Goal: Task Accomplishment & Management: Complete application form

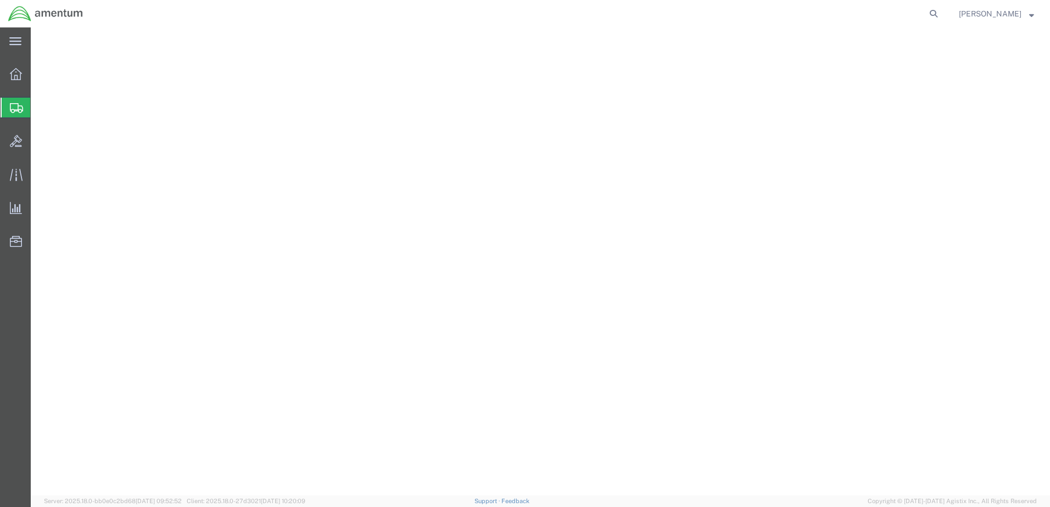
select select "49921"
select select "MI"
select select
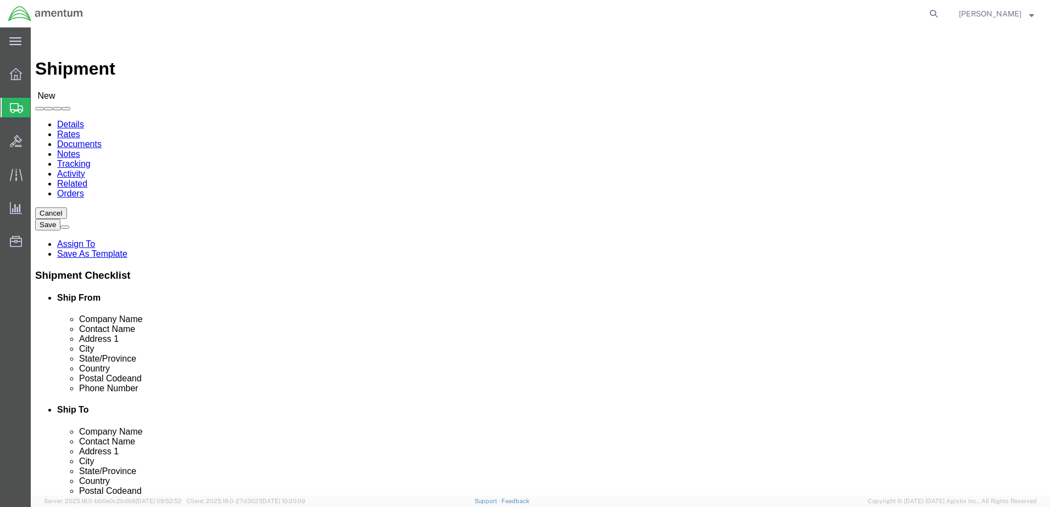
type input "e"
type input "W1A8/ DLA DIST"
type input "B17 W1A8"
click input "text"
type input "[PERSON_NAME] & [GEOGRAPHIC_DATA]"
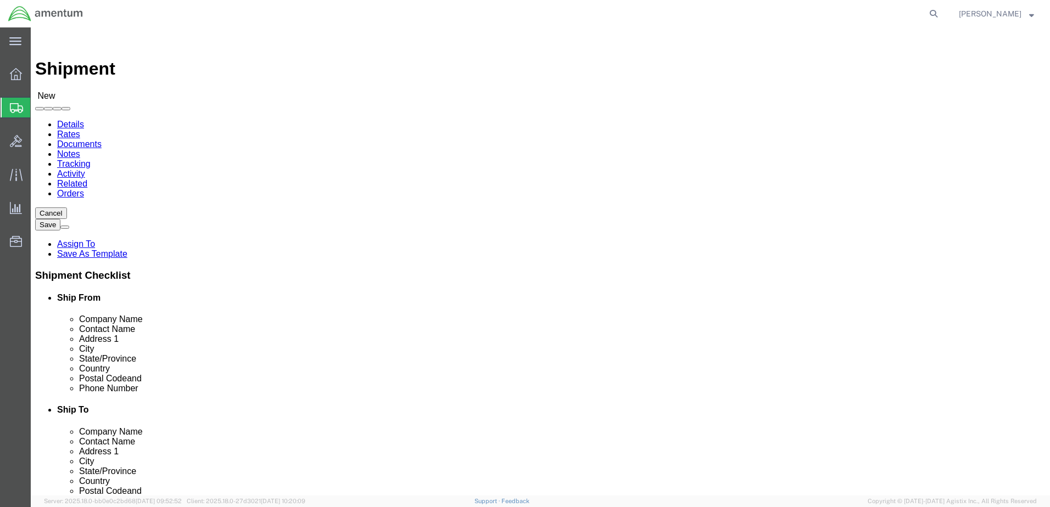
type input "WAREHOUSE 6, BAY 4"
type input "TOBYHANNA"
click p "- BY6/W1A8 DLA DIS-TOBYHANNA - (CORE RETURN) [PERSON_NAME] & [STREET_ADDRESS][P…"
select select "PA"
type input "TOBYHANNA"
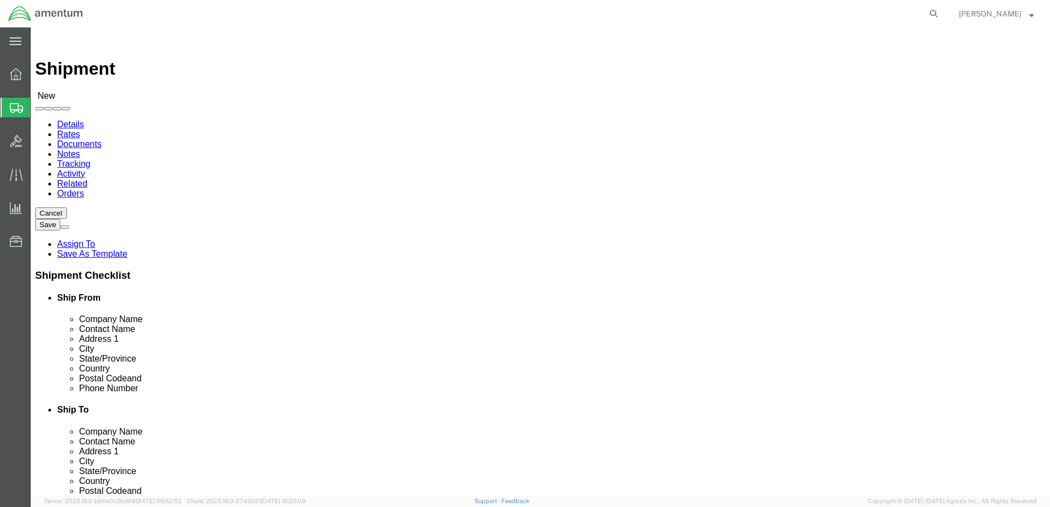
drag, startPoint x: 563, startPoint y: 204, endPoint x: 568, endPoint y: 200, distance: 5.8
click input "W1A8/ DLA DIST"
type input "B17/W1A8 DLA DIS-TOBYHANNA"
click input "Postal Code"
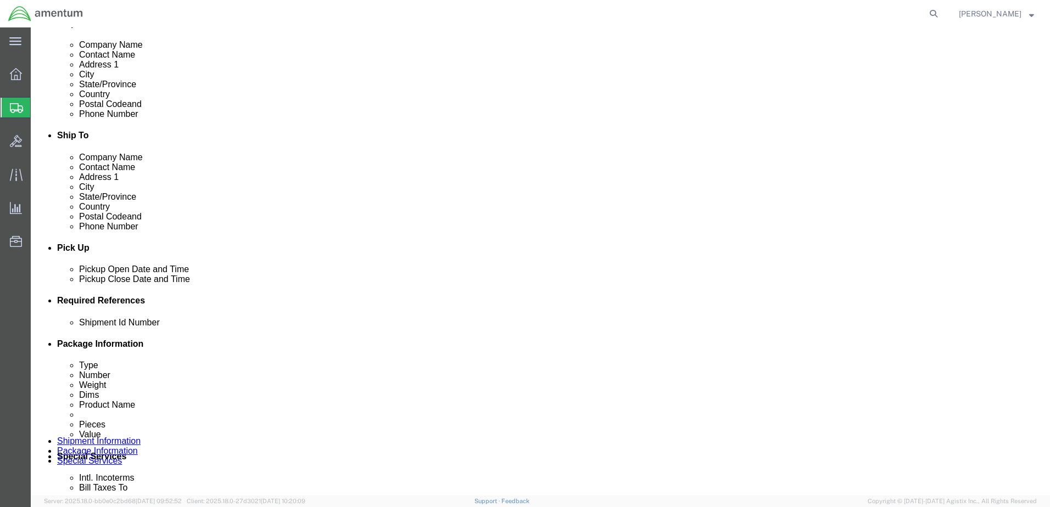
scroll to position [330, 0]
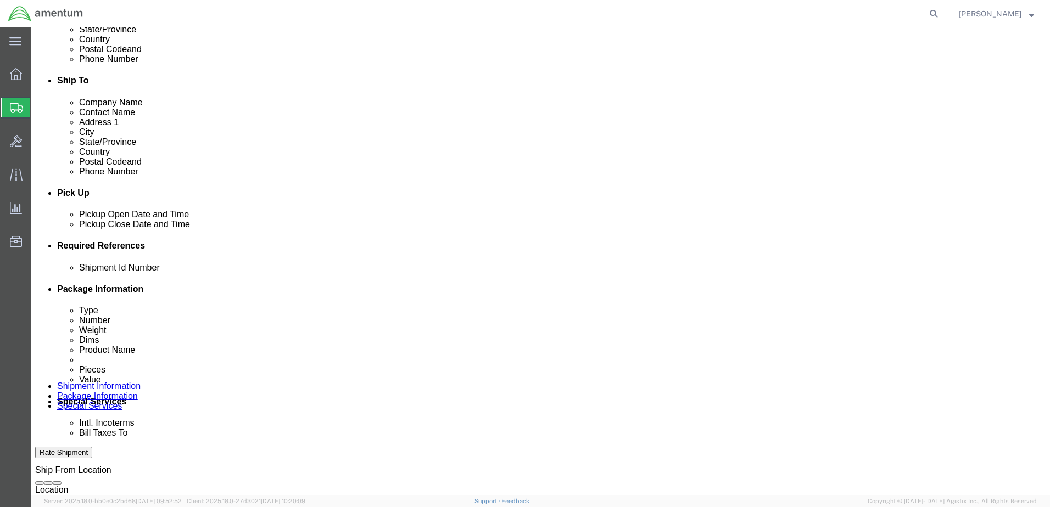
type input "18466-5059"
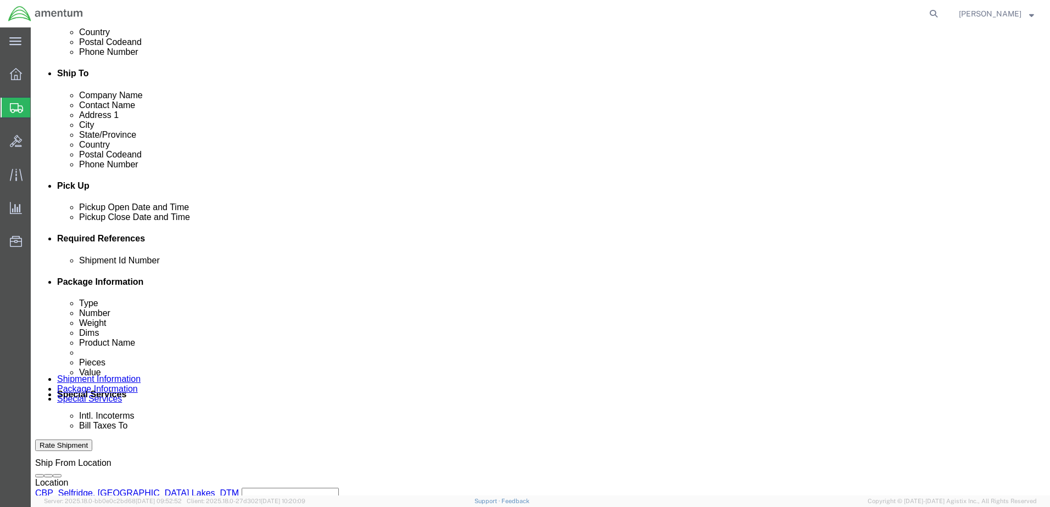
scroll to position [255, 0]
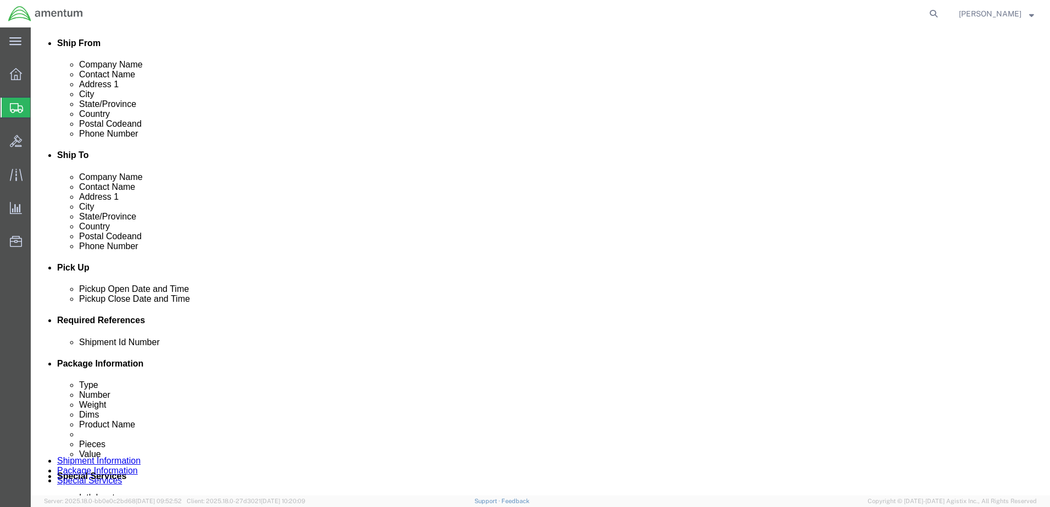
click button "Add reference"
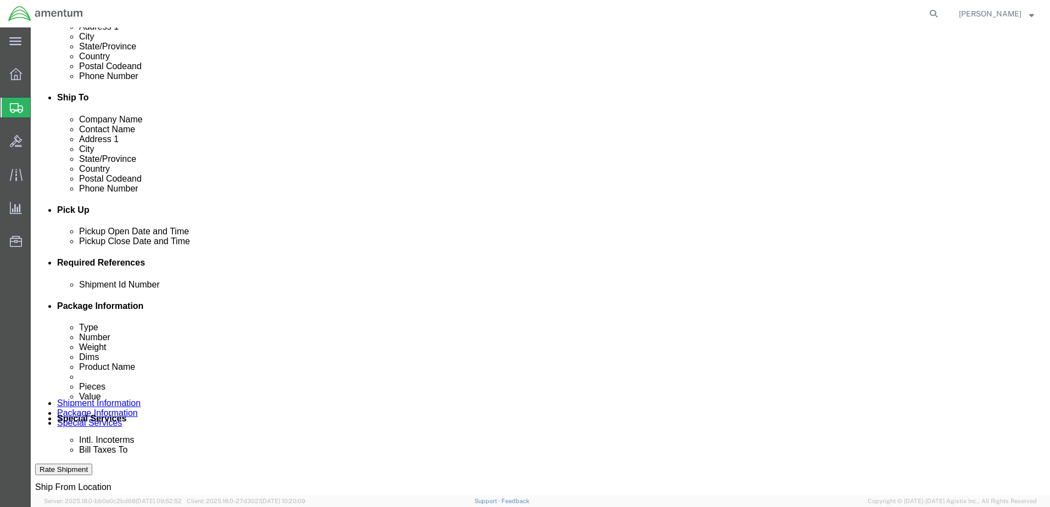
scroll to position [365, 0]
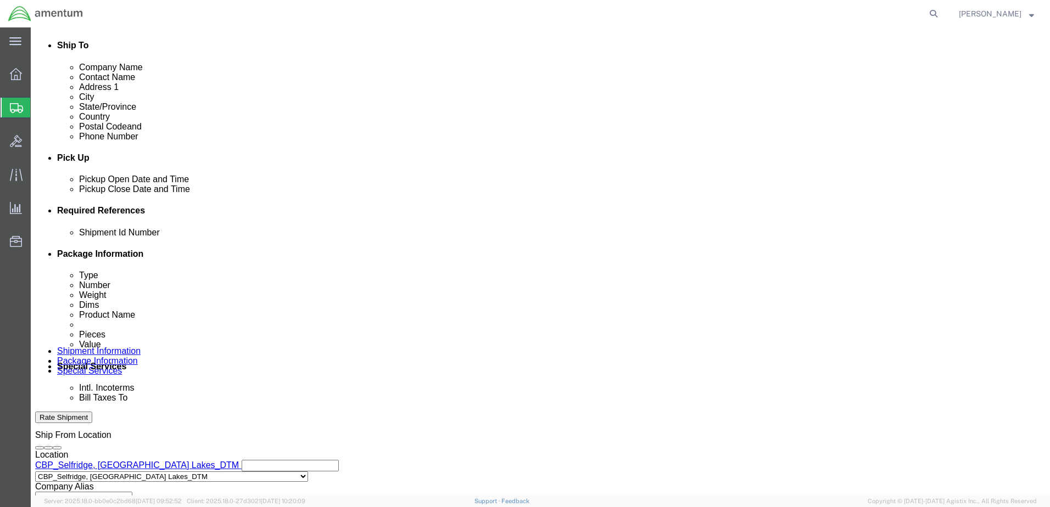
click input "text"
type input "52510600 FCC"
click select "Select Account Type Activity ID Airline Appointment Number ASN Batch Request # …"
select select "DEPT"
click select "Select Account Type Activity ID Airline Appointment Number ASN Batch Request # …"
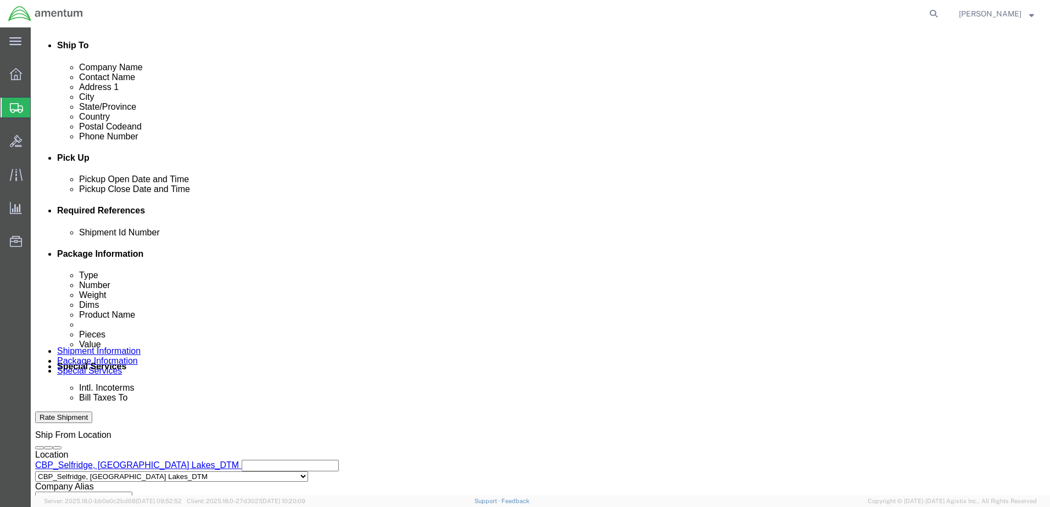
click input "text"
type input "CBP"
click select "Select Account Type Activity ID Airline Appointment Number ASN Batch Request # …"
select select "CUSTREF"
click select "Select Account Type Activity ID Airline Appointment Number ASN Batch Request # …"
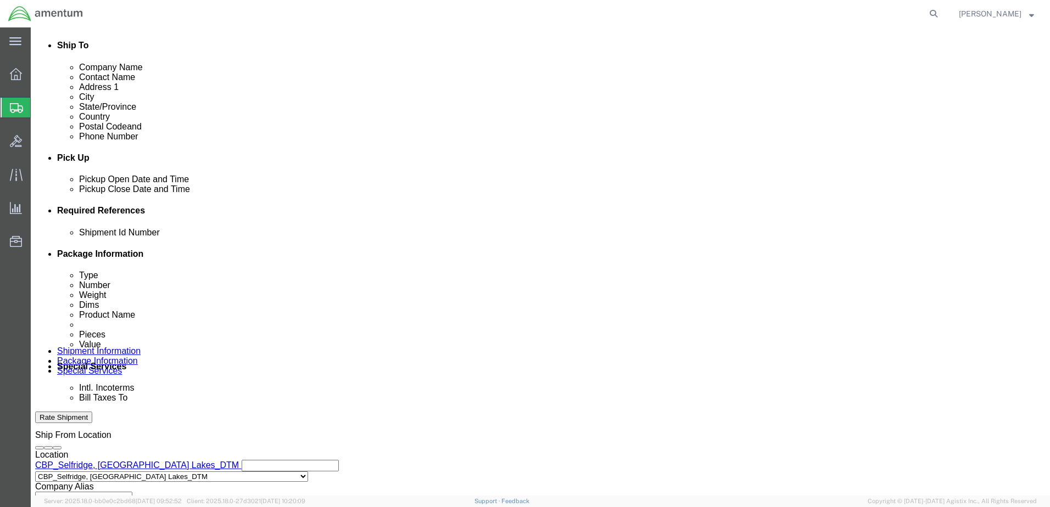
click input "text"
type input "52510600 FCC"
click input "52510600 FCC"
type input "52510600 FCC B17 CORE"
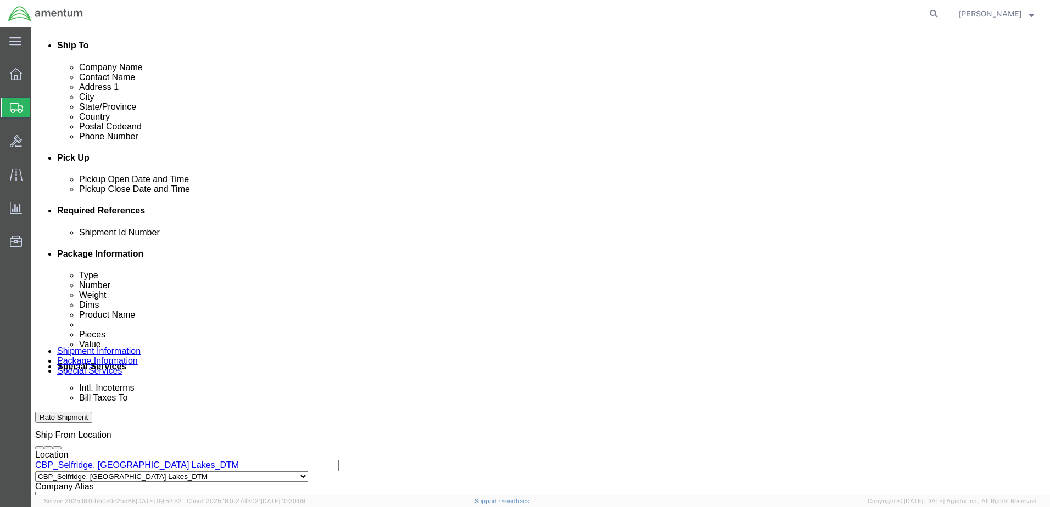
click input "52510600 FCC"
type input "52510600 FCC B17 CORE"
click select "Select Account Type Activity ID Airline Appointment Number ASN Batch Request # …"
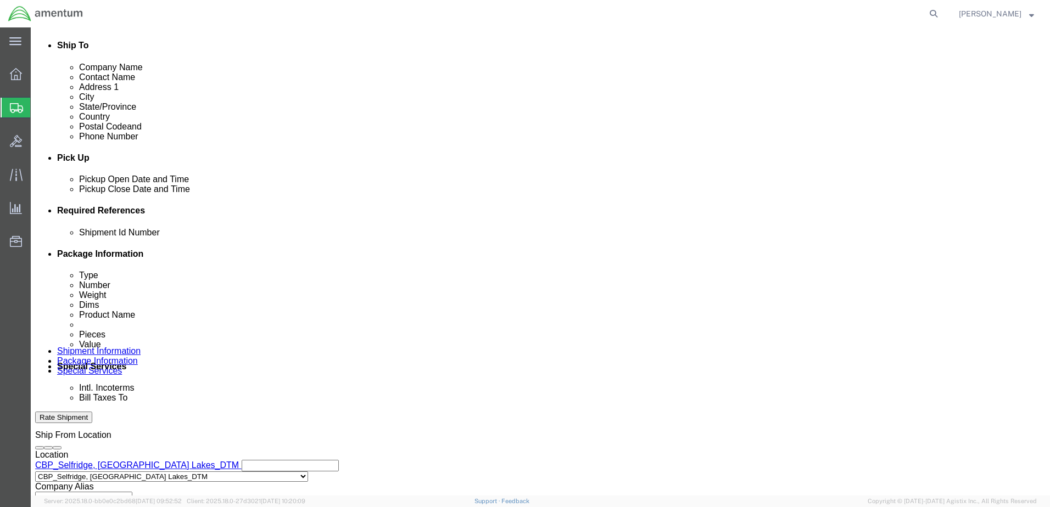
select select "PROJNUM"
click select "Select Account Type Activity ID Airline Appointment Number ASN Batch Request # …"
click input "text"
type input "6118.03.03.2219.000.DTM.0000"
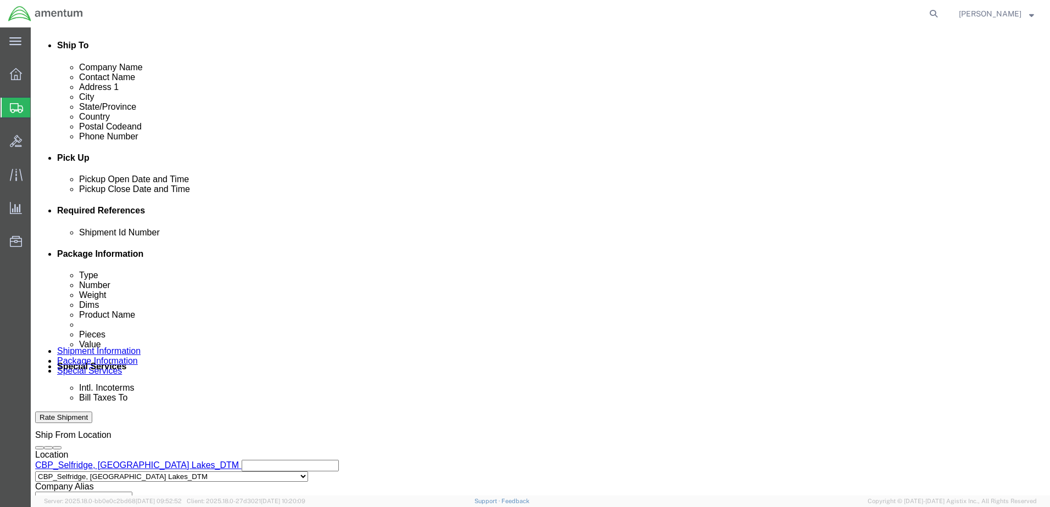
click icon
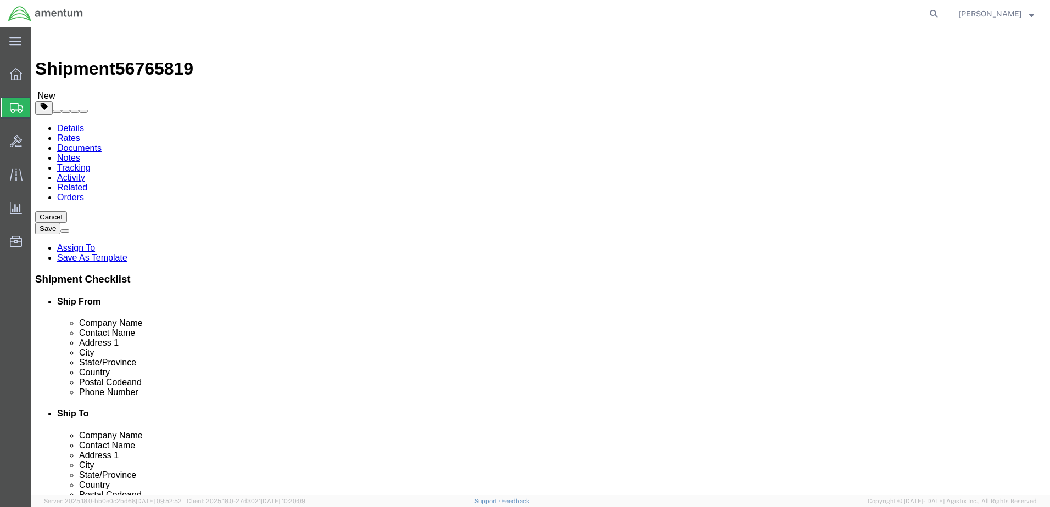
drag, startPoint x: 280, startPoint y: 193, endPoint x: 270, endPoint y: 191, distance: 10.1
click select "Select BCK Boxes Bale(s) Basket(s) Bolt(s) Bottle(s) Buckets Bulk Bundle(s) Can…"
select select "CASE"
click select "Select BCK Boxes Bale(s) Basket(s) Bolt(s) Bottle(s) Buckets Bulk Bundle(s) Can…"
click input "text"
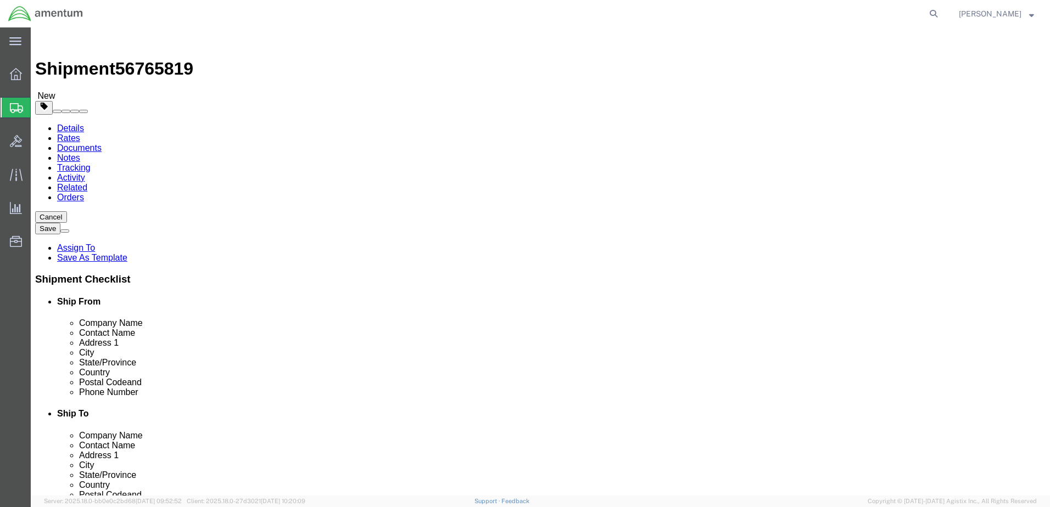
type input "21"
type input "18"
type input "21"
type input "37"
click link "Add Content"
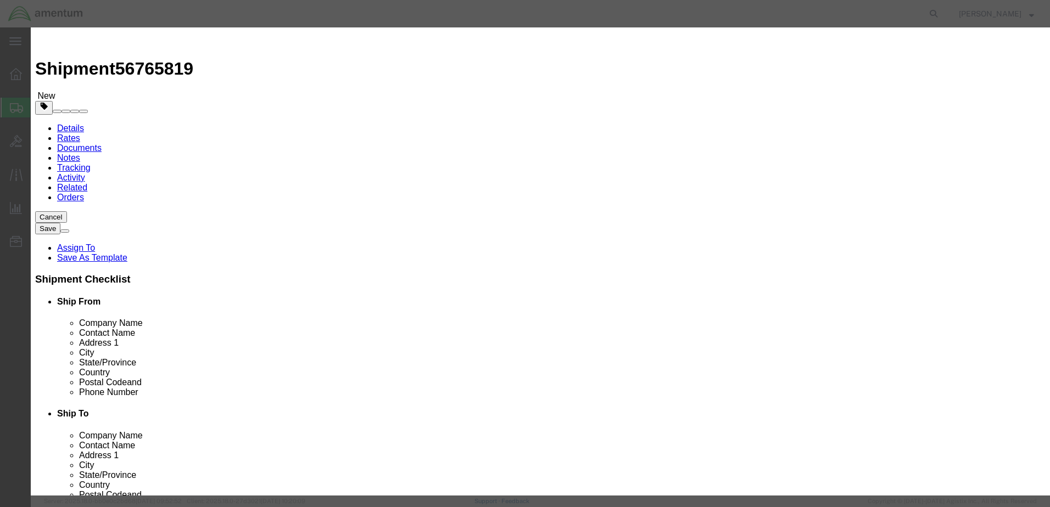
click input "text"
type input "f"
type input "FLIGHT CONTROL COMPUTER"
click input "0"
type input "1"
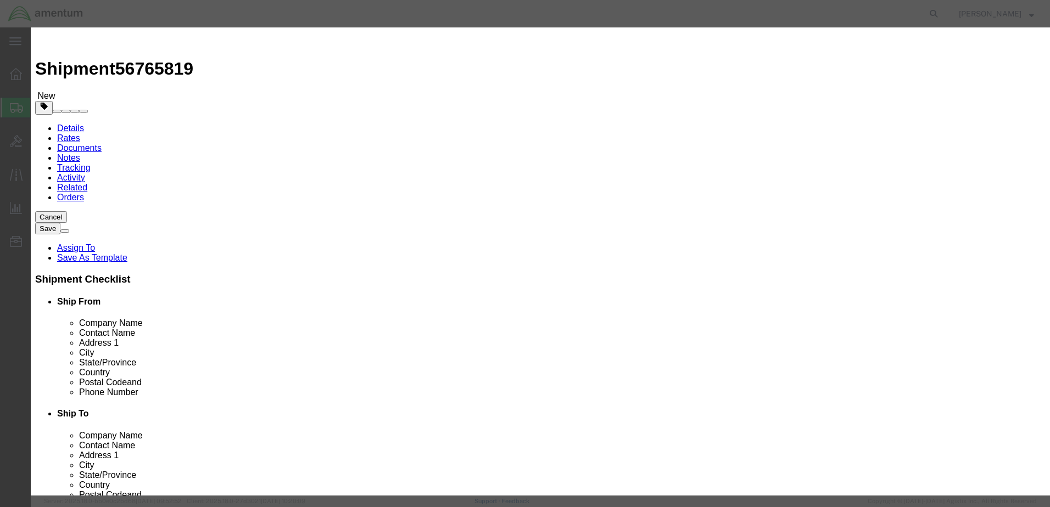
click input "text"
type input "1"
type input "1500"
click button "Save & Close"
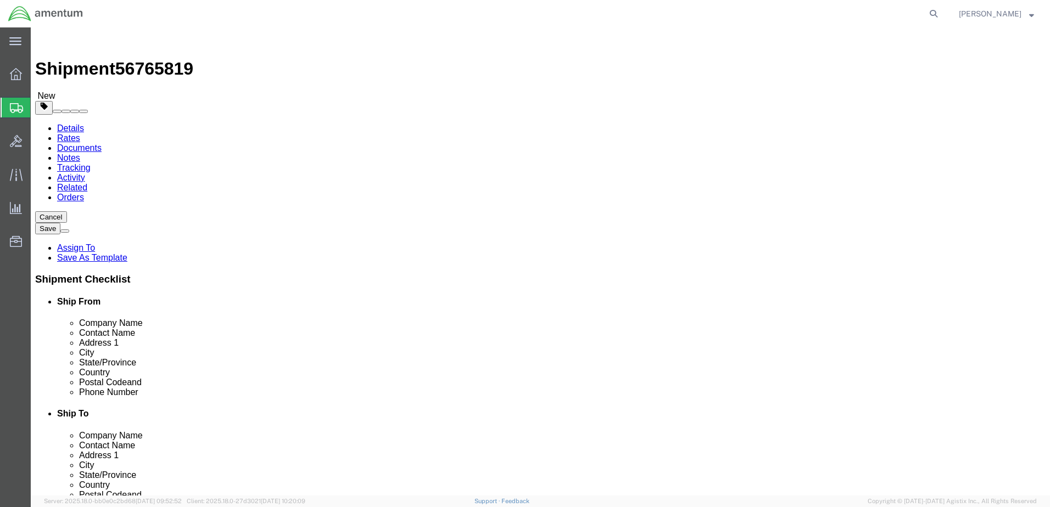
click button "Rate Shipment"
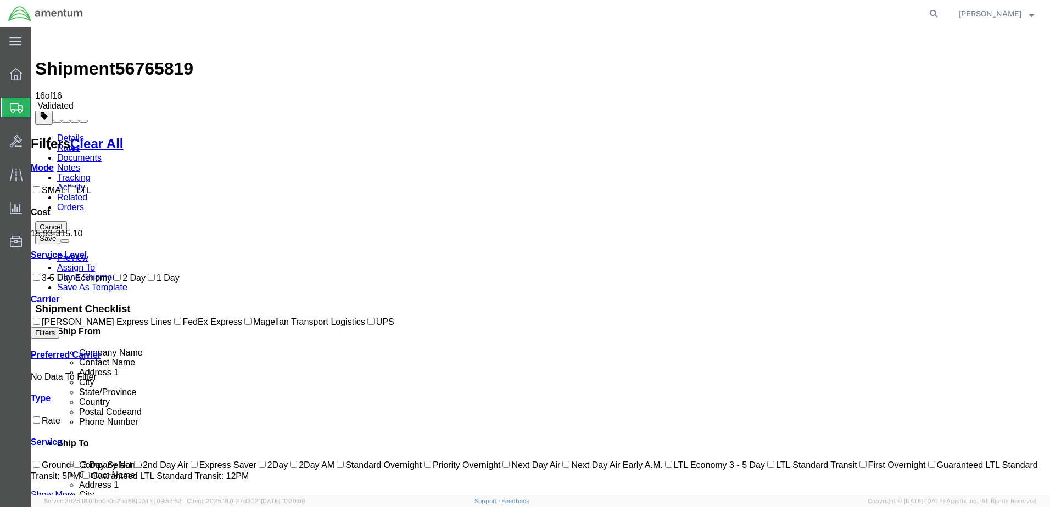
click at [69, 133] on link "Details" at bounding box center [70, 137] width 27 height 9
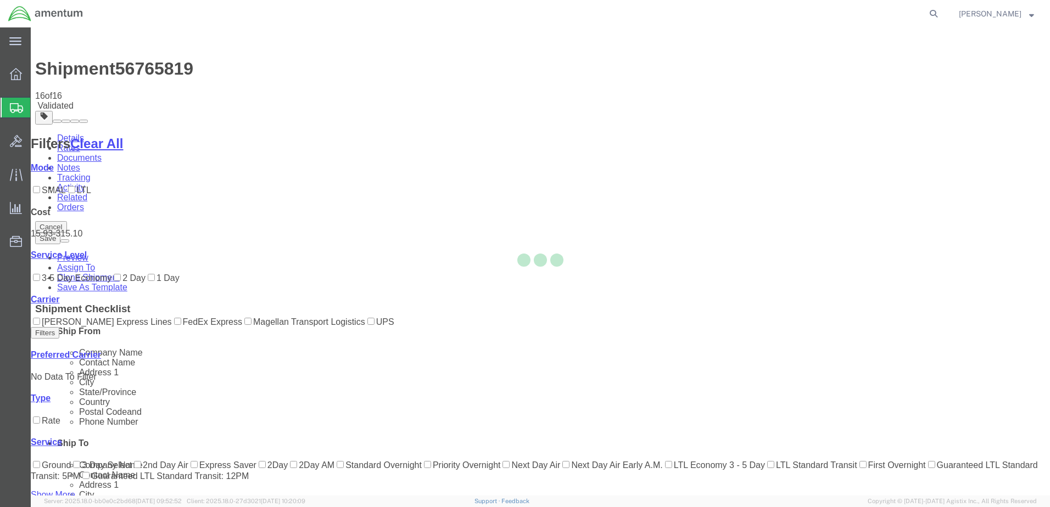
select select "49921"
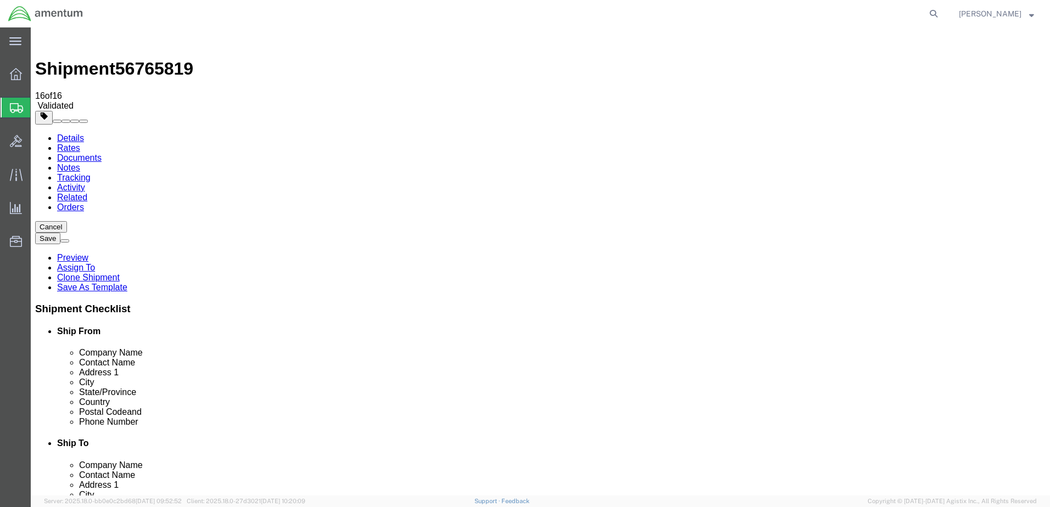
click button "Rate Shipment"
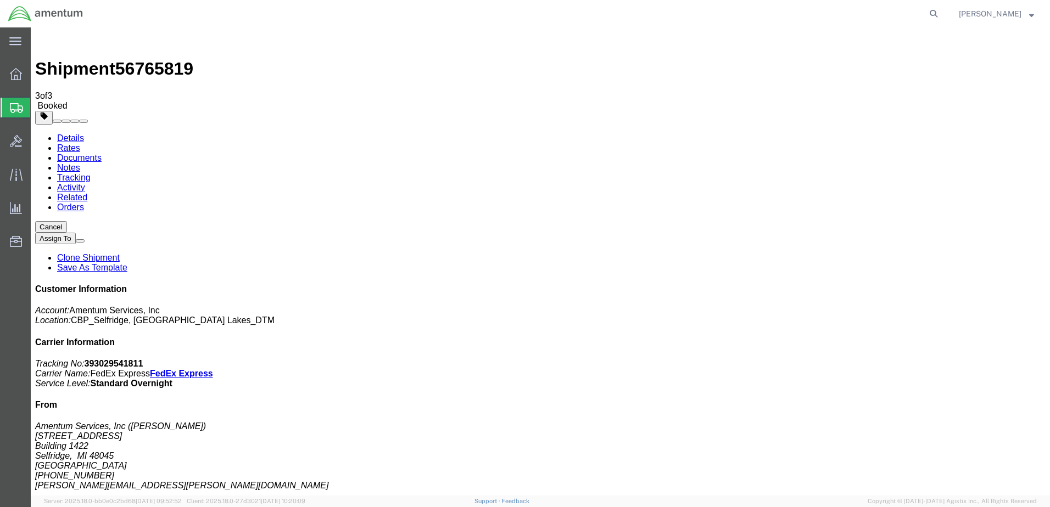
click at [0, 0] on span "Create Shipment" at bounding box center [0, 0] width 0 height 0
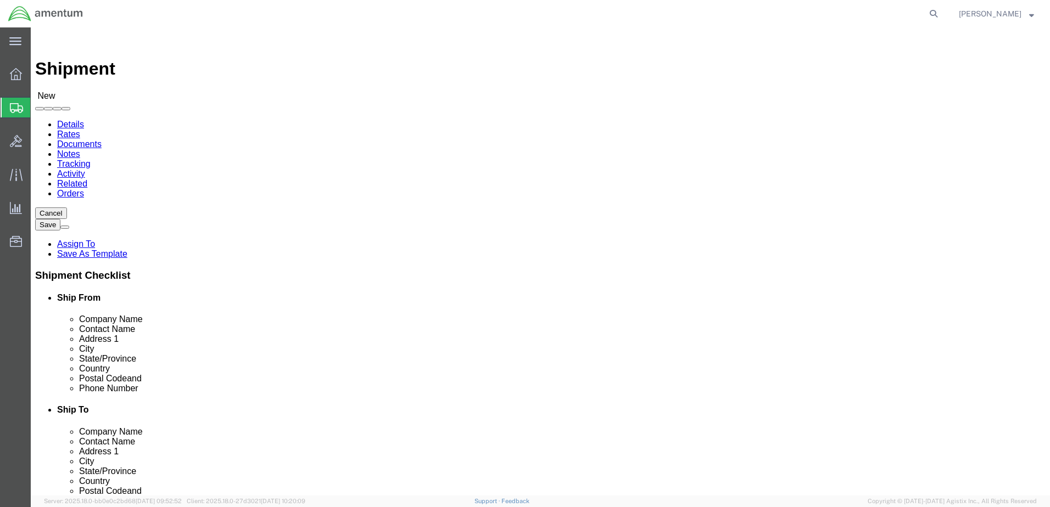
type input "great"
select select "49921"
select select "MI"
click input "text"
type input "b"
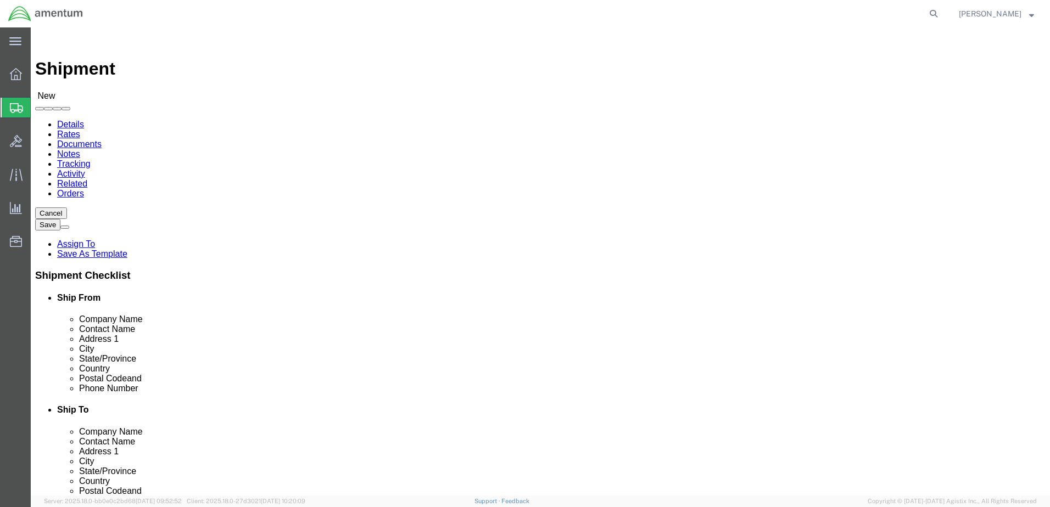
type input "B"
type input "B52"
type input "[STREET_ADDRESS]"
click input "text"
type input "corpus C"
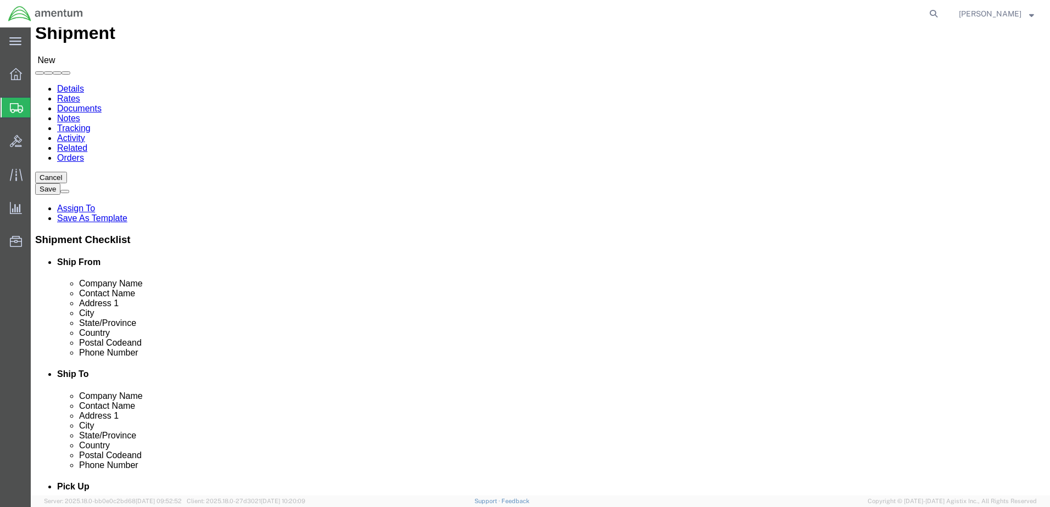
scroll to position [55, 0]
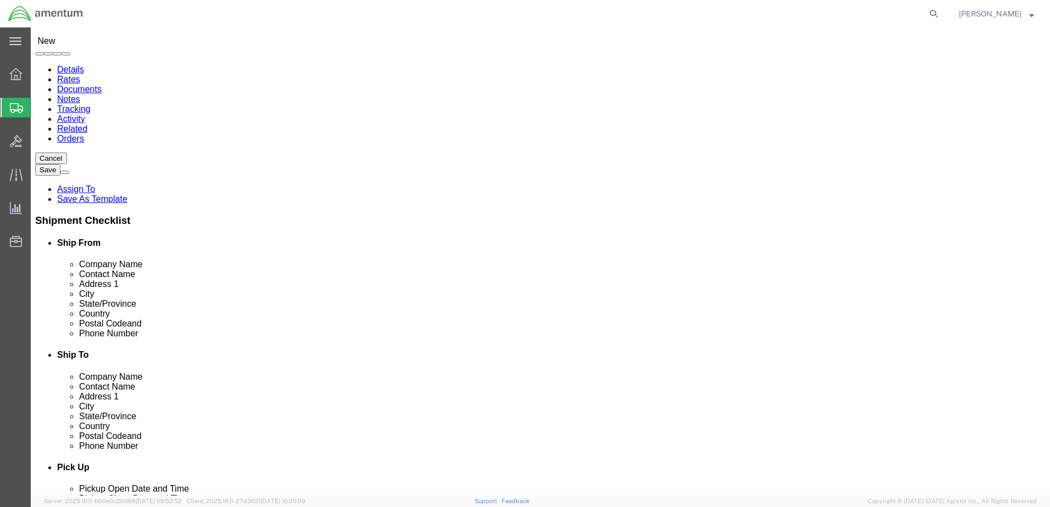
click p "- W45H08/B52 - (ATTN: XU WOMU USA [GEOGRAPHIC_DATA]) [STREET_ADDRESS][DATE]"
select select "[GEOGRAPHIC_DATA]"
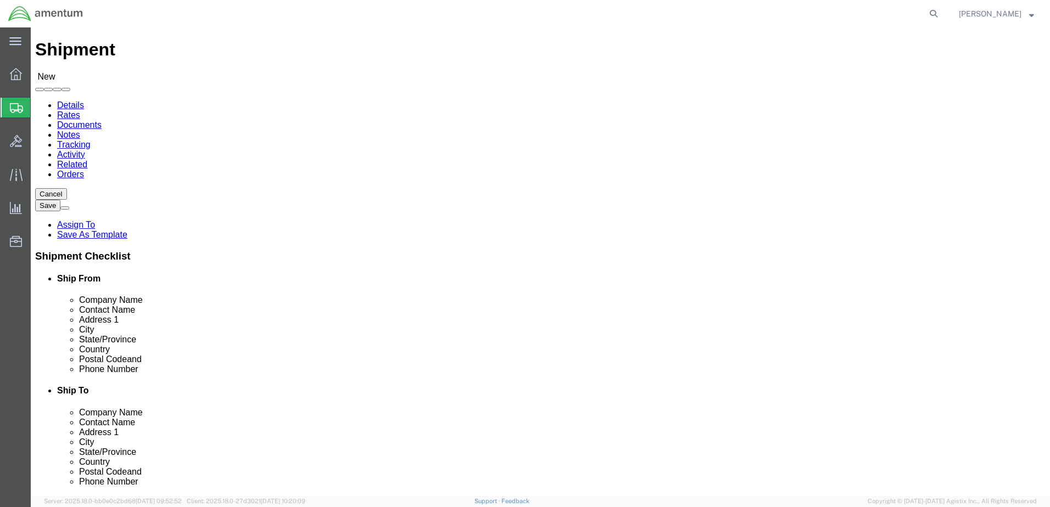
scroll to position [0, 0]
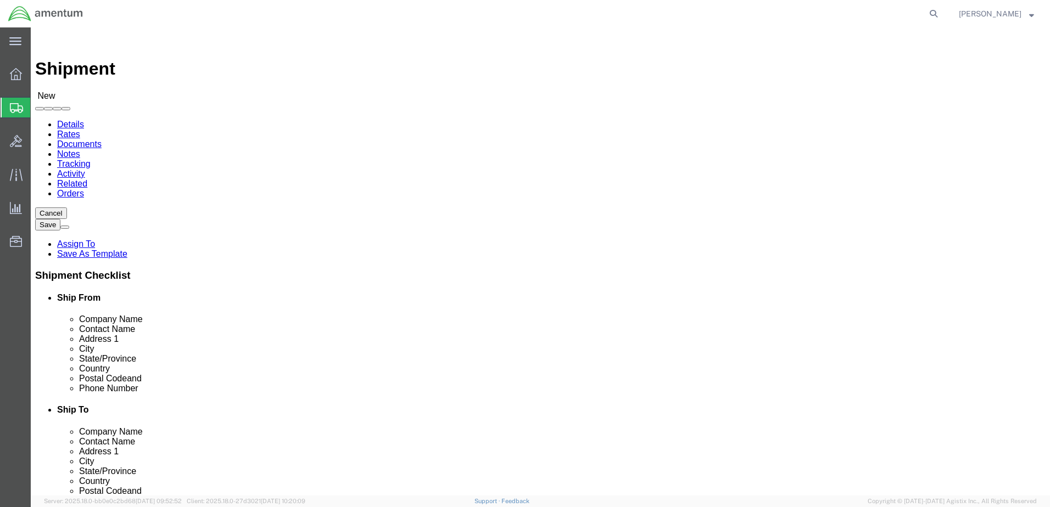
type input "[DATE]"
drag, startPoint x: 572, startPoint y: 394, endPoint x: 563, endPoint y: 394, distance: 8.8
click input "text"
type input "[EMAIL_ADDRESS][DOMAIN_NAME]"
click input "text"
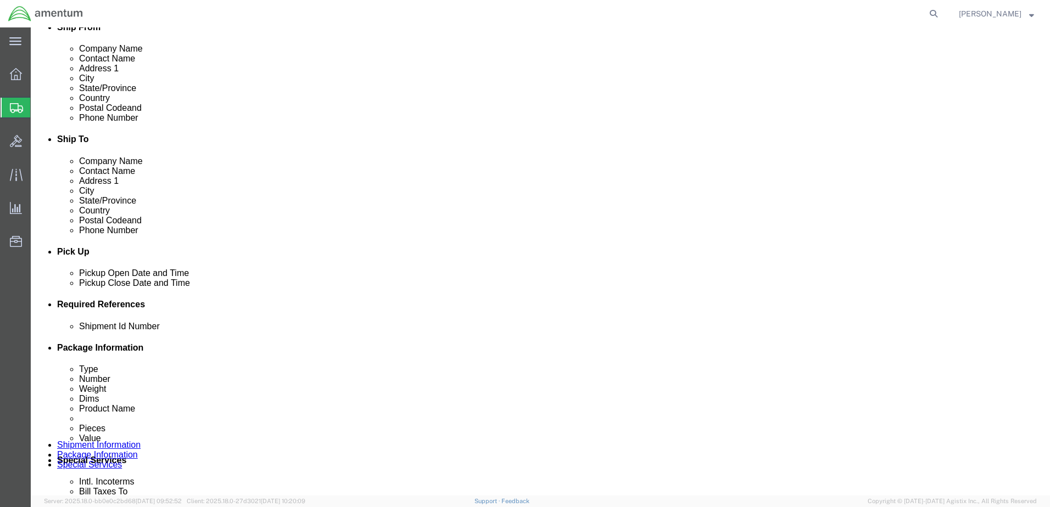
scroll to position [275, 0]
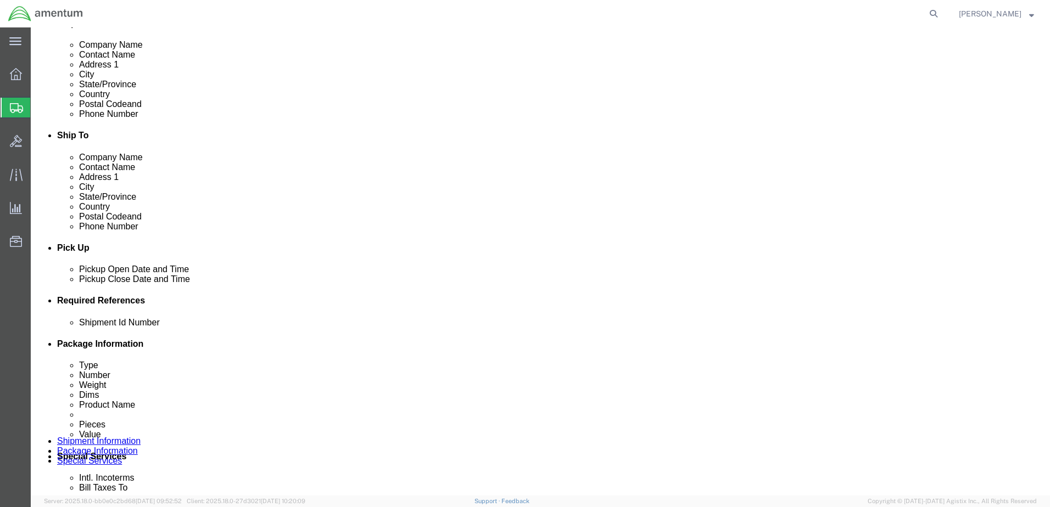
type input "SE Building 1846 CCAD"
click div "Add reference"
click button "Add reference"
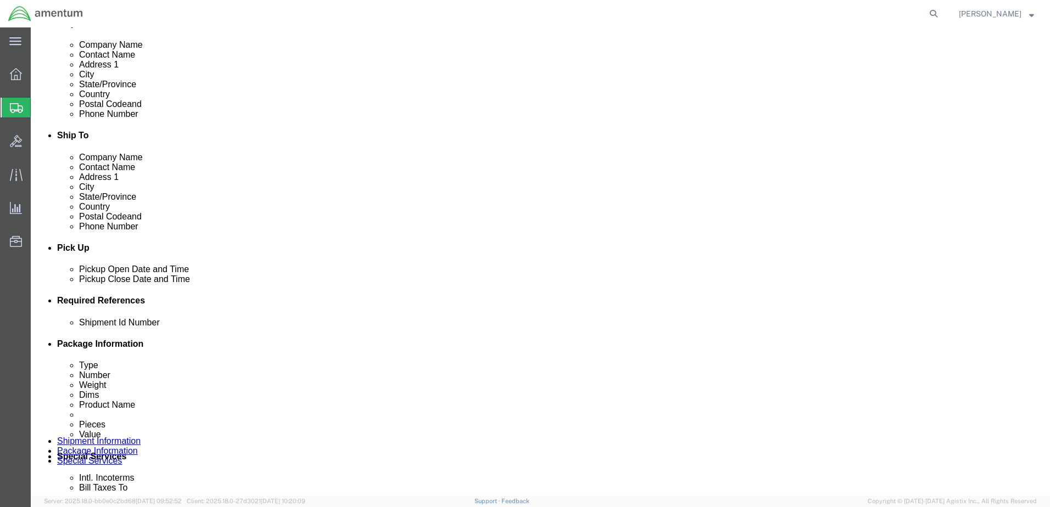
click input "text"
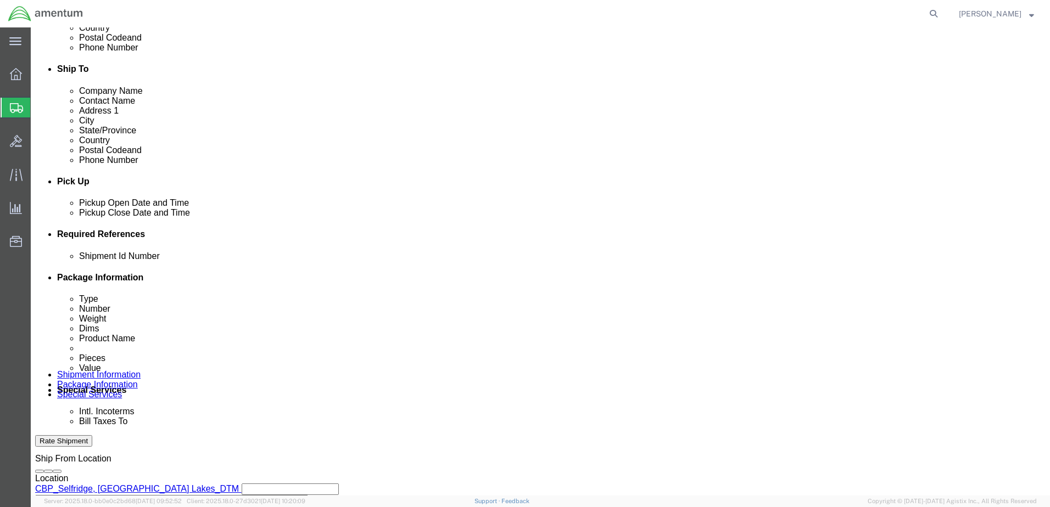
scroll to position [384, 0]
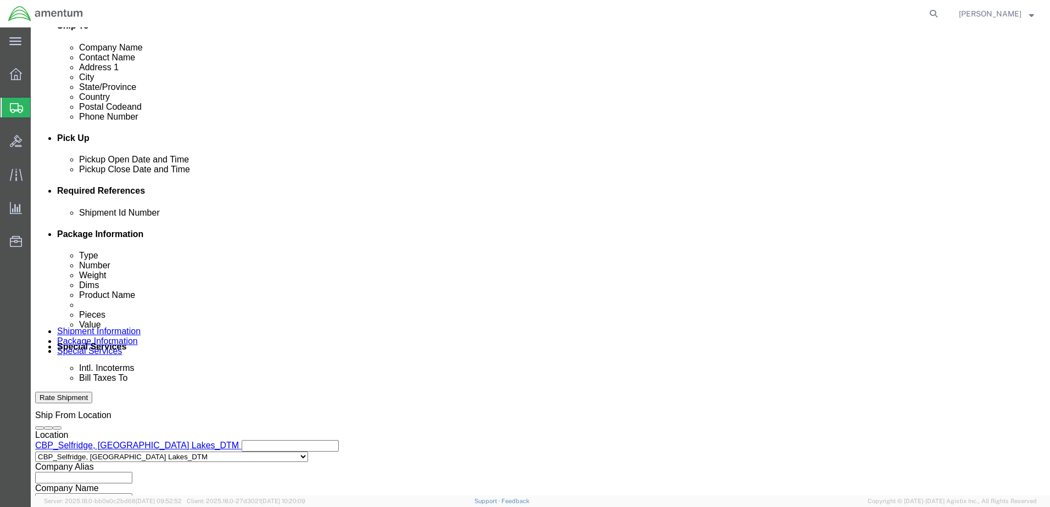
type input "S"
type input "SUPPORT 52520601"
click select "Select Account Type Activity ID Airline Appointment Number ASN Batch Request # …"
select select "DEPT"
click select "Select Account Type Activity ID Airline Appointment Number ASN Batch Request # …"
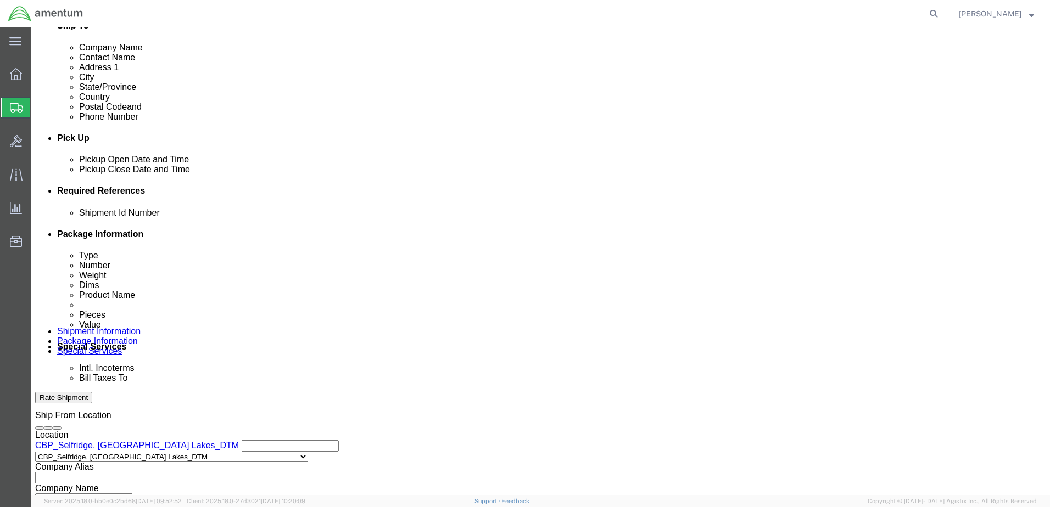
click input "text"
type input "CBP"
click select "Select Account Type Activity ID Airline Appointment Number ASN Batch Request # …"
select select "CUSTREF"
click select "Select Account Type Activity ID Airline Appointment Number ASN Batch Request # …"
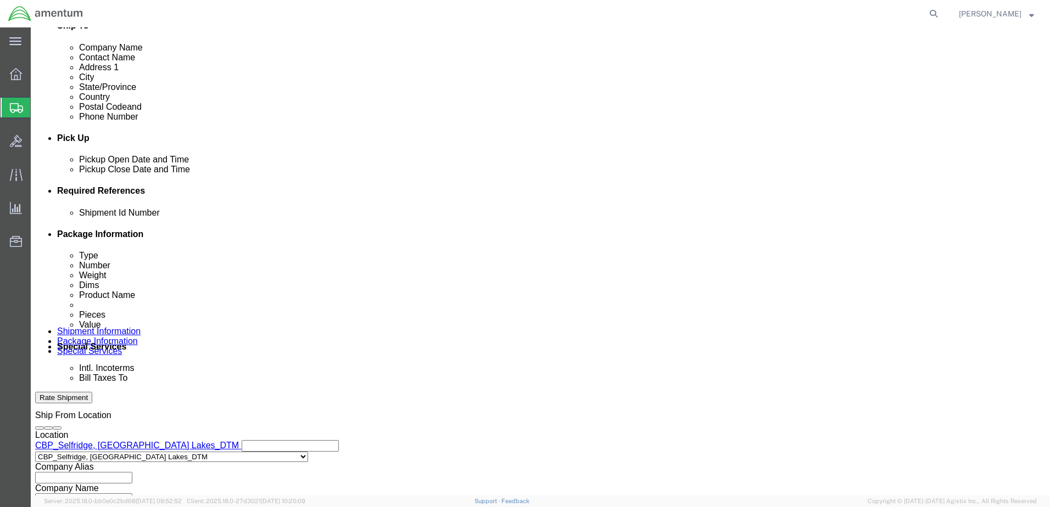
click input "text"
type input "SUPPORT 52520601"
click select "Select Account Type Activity ID Airline Appointment Number ASN Batch Request # …"
select select "PROJNUM"
click select "Select Account Type Activity ID Airline Appointment Number ASN Batch Request # …"
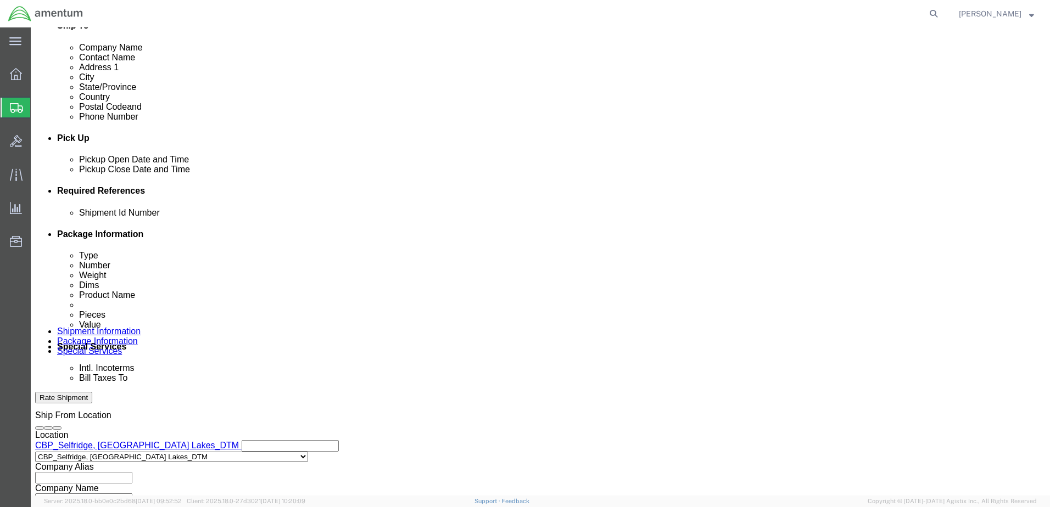
click input "text"
type input "6118.03.03.2219.000.DTM.0000"
click icon
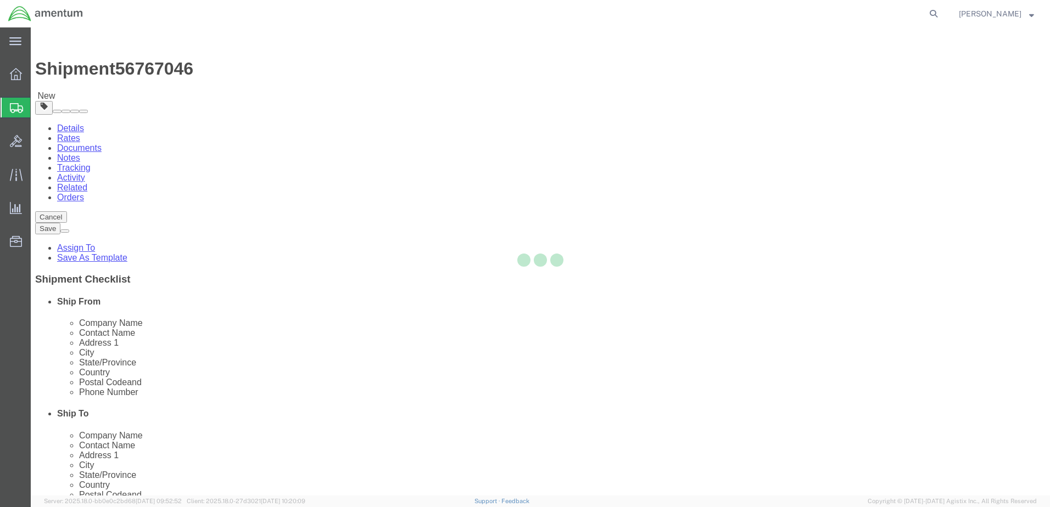
select select "CBOX"
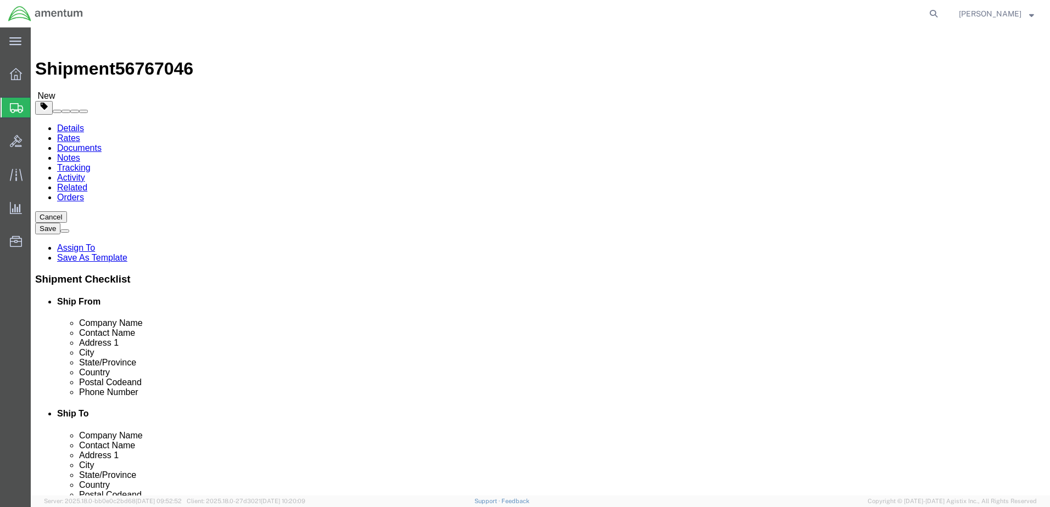
click select "Select BCK Boxes Bale(s) Basket(s) Bolt(s) Bottle(s) Buckets Bulk Bundle(s) Can…"
click input "text"
type input "12"
type input "10"
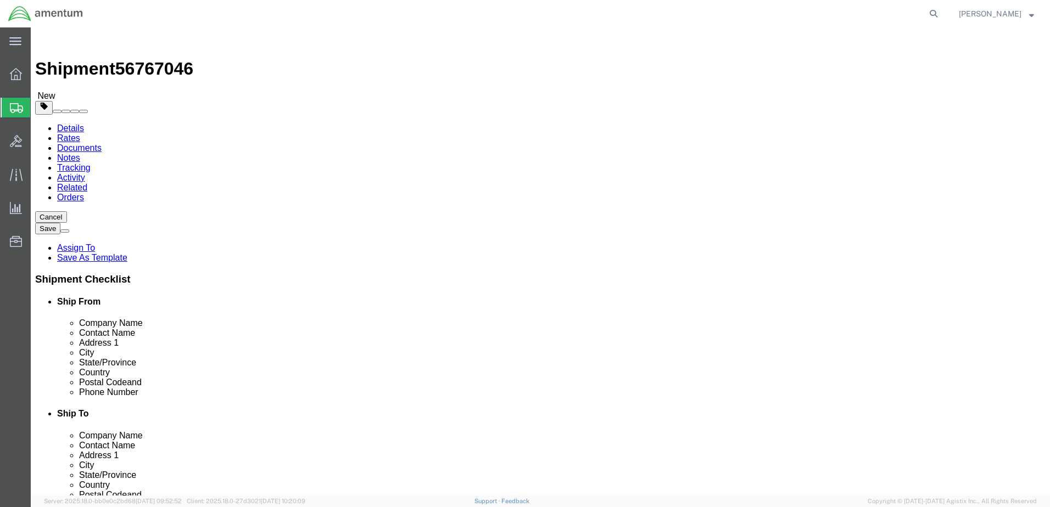
type input "9"
type input "3.2"
click link "Add Content"
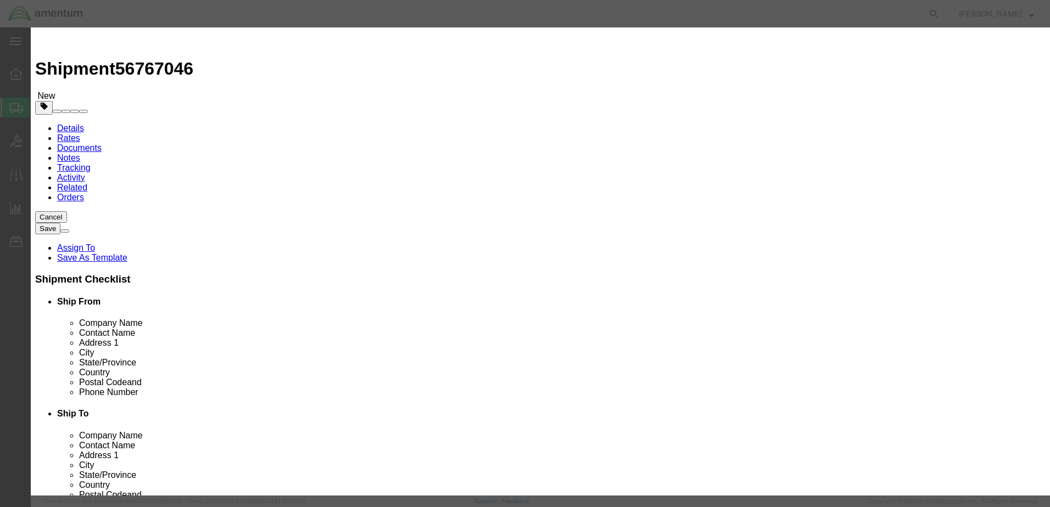
click input "text"
type input "s"
type input "STRUCTURE SUPPORT"
type input "1"
type input "2"
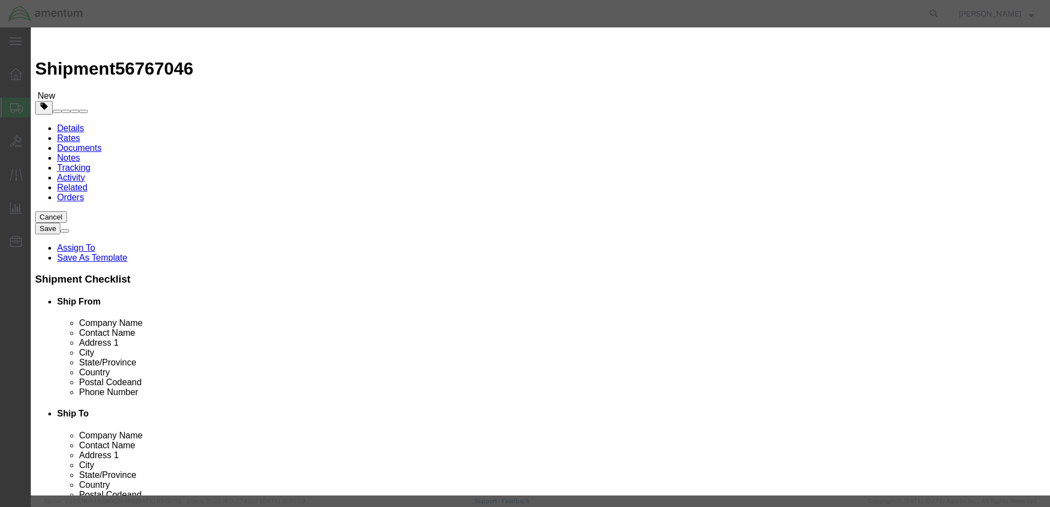
type input "800,000"
select select "USD"
click div "Product Name STRUCTURE SUPPORT STRUC Pieces 1 Select Bag Barrels 100Board Feet …"
click input "800,000"
type input "800.00"
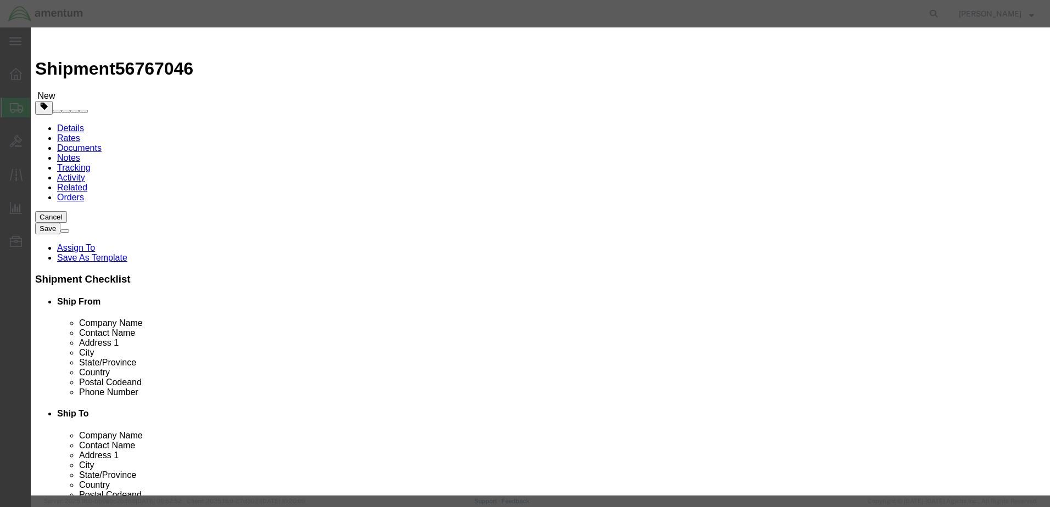
click button "Save & Close"
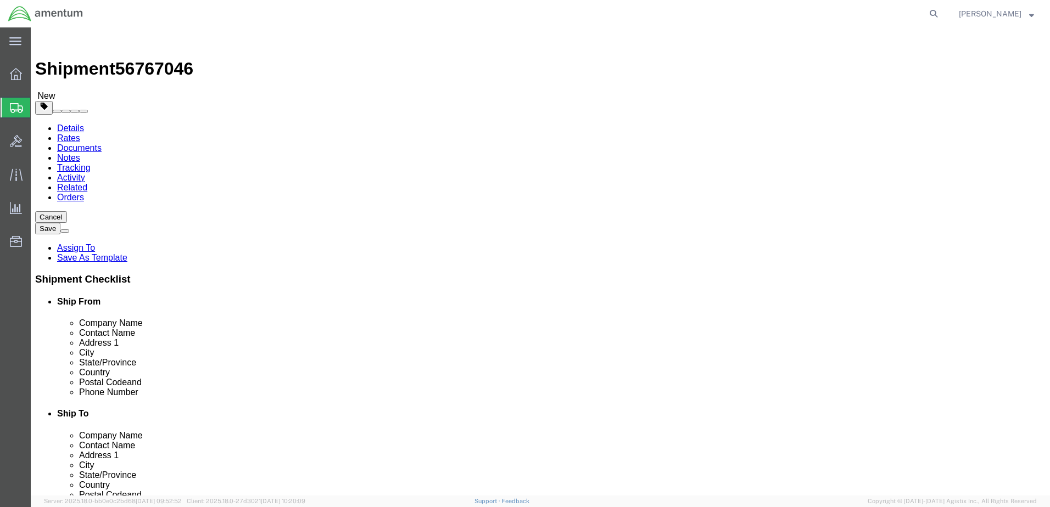
click button "Rate Shipment"
